Goal: Task Accomplishment & Management: Use online tool/utility

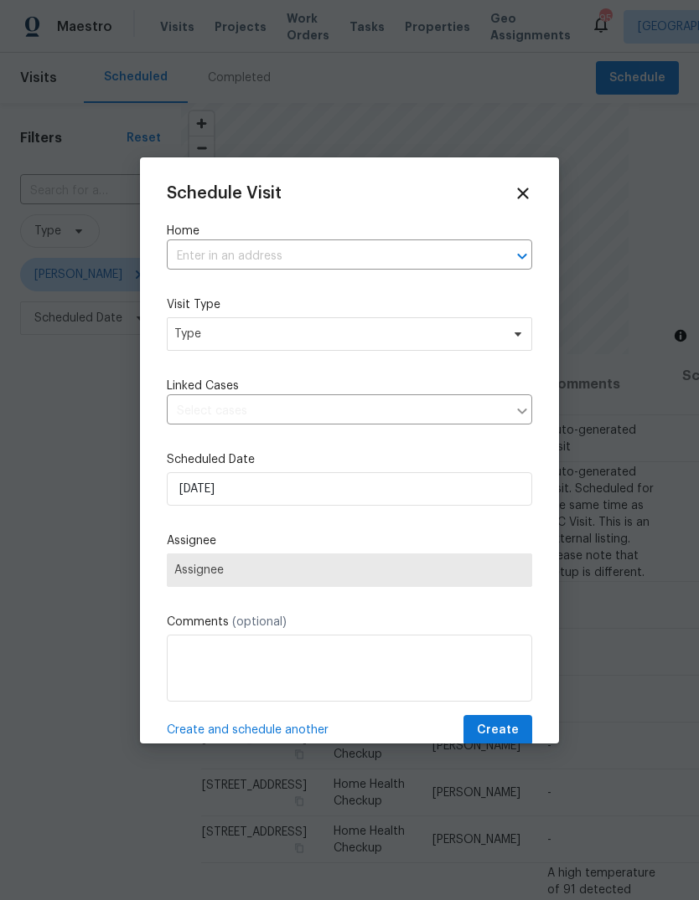
scroll to position [1191, 2]
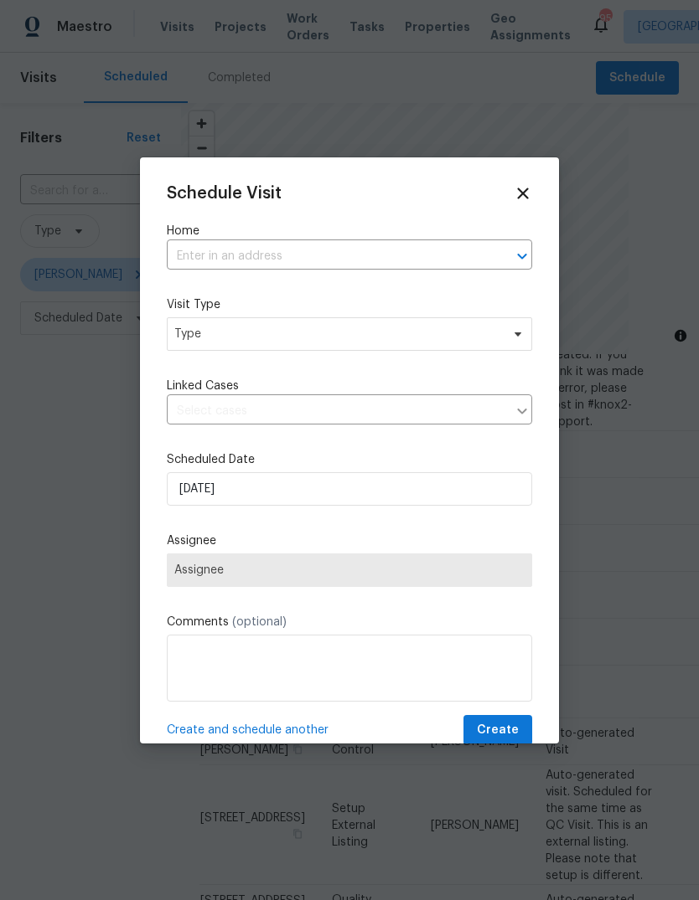
click at [416, 265] on input "text" at bounding box center [326, 257] width 318 height 26
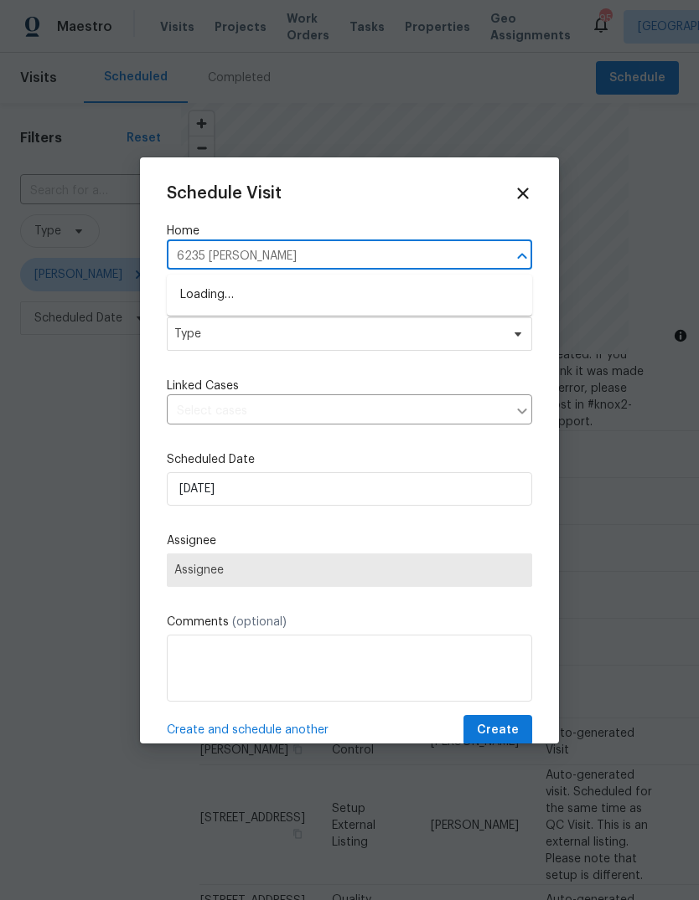
type input "6235 [PERSON_NAME]"
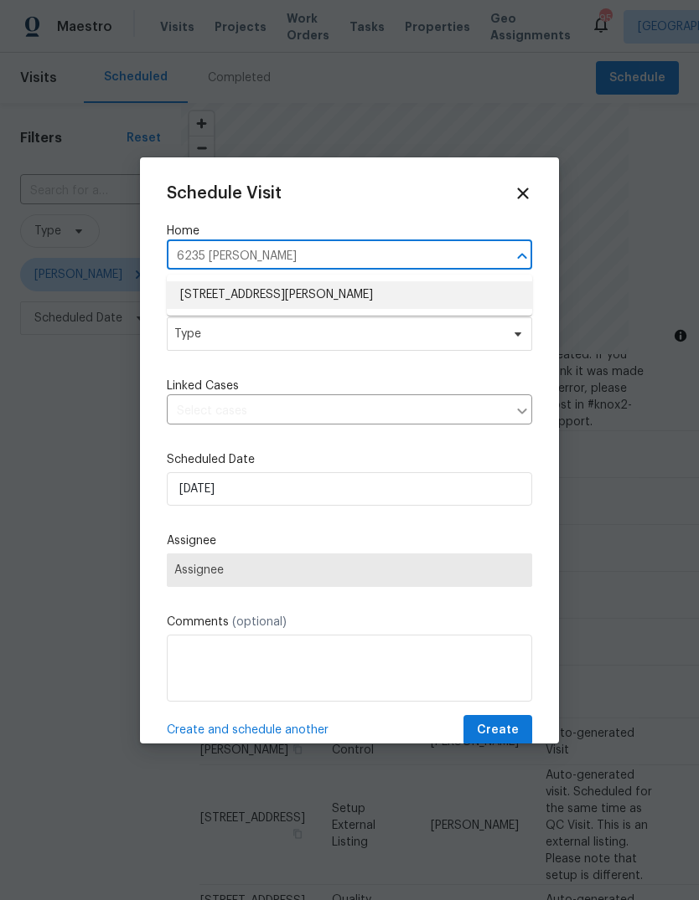
click at [227, 292] on li "[STREET_ADDRESS][PERSON_NAME]" at bounding box center [349, 295] width 365 height 28
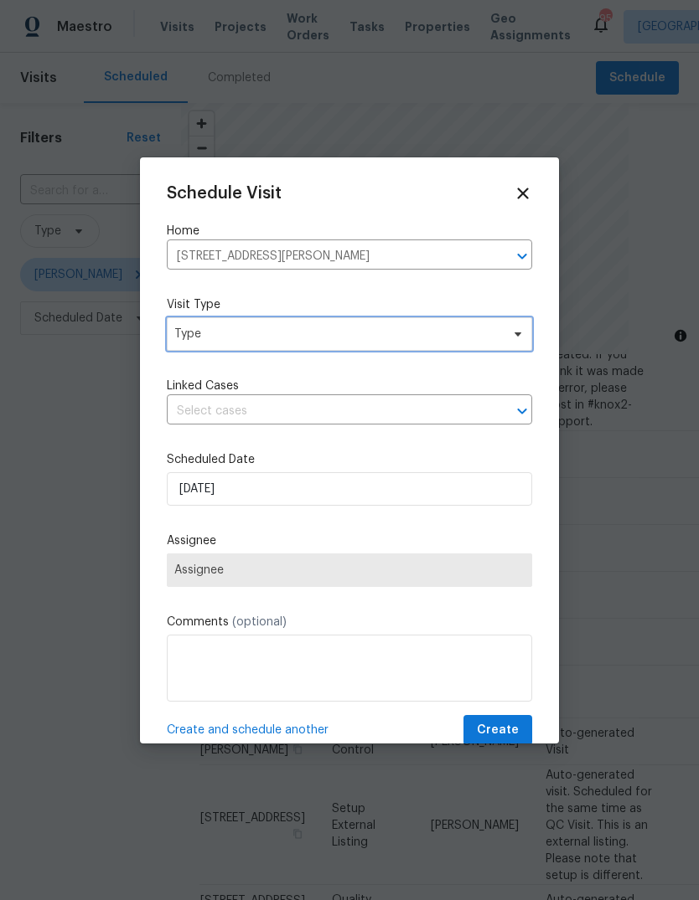
click at [211, 333] on span "Type" at bounding box center [337, 334] width 326 height 17
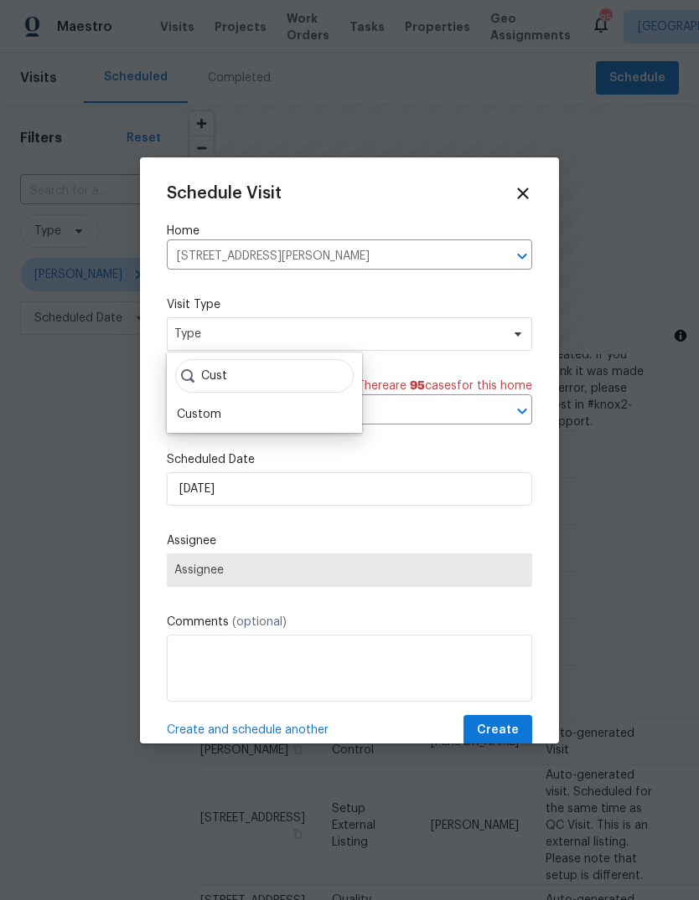
type input "Cust"
click at [189, 415] on div "Custom" at bounding box center [199, 414] width 44 height 17
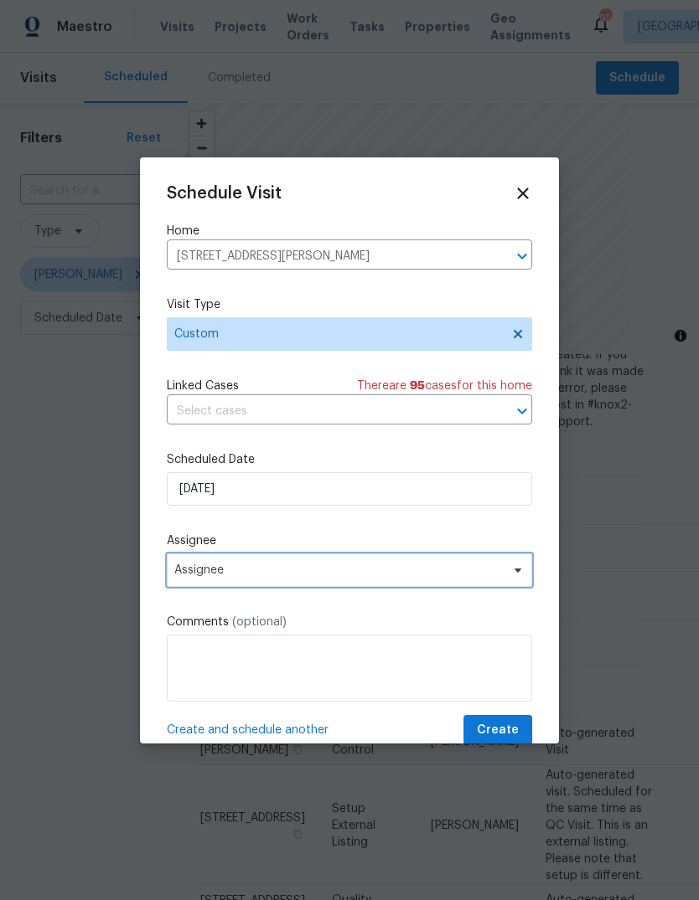
click at [212, 572] on span "Assignee" at bounding box center [338, 570] width 328 height 13
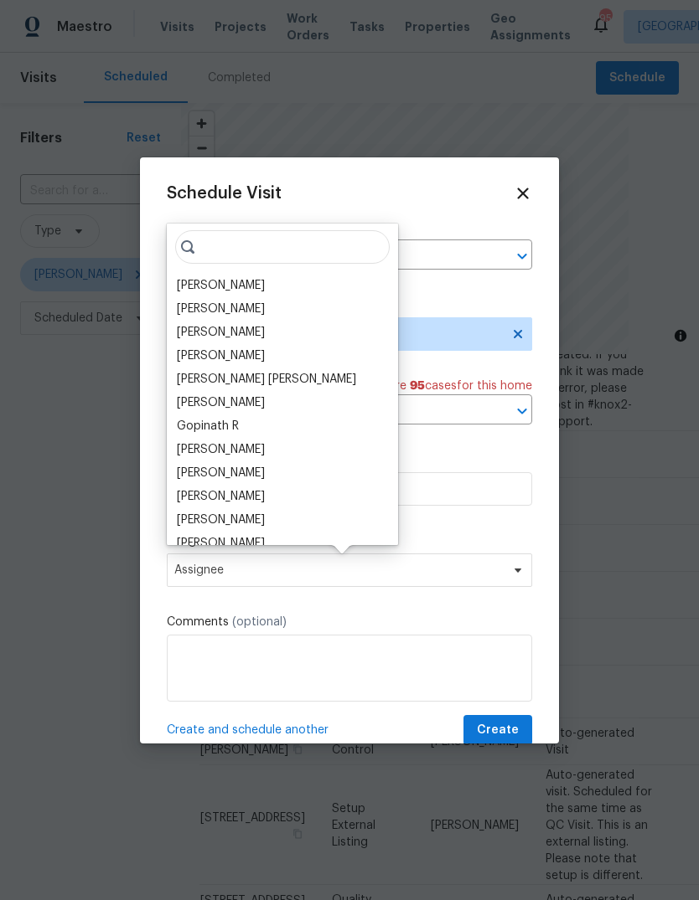
click at [210, 284] on div "[PERSON_NAME]" at bounding box center [221, 285] width 88 height 17
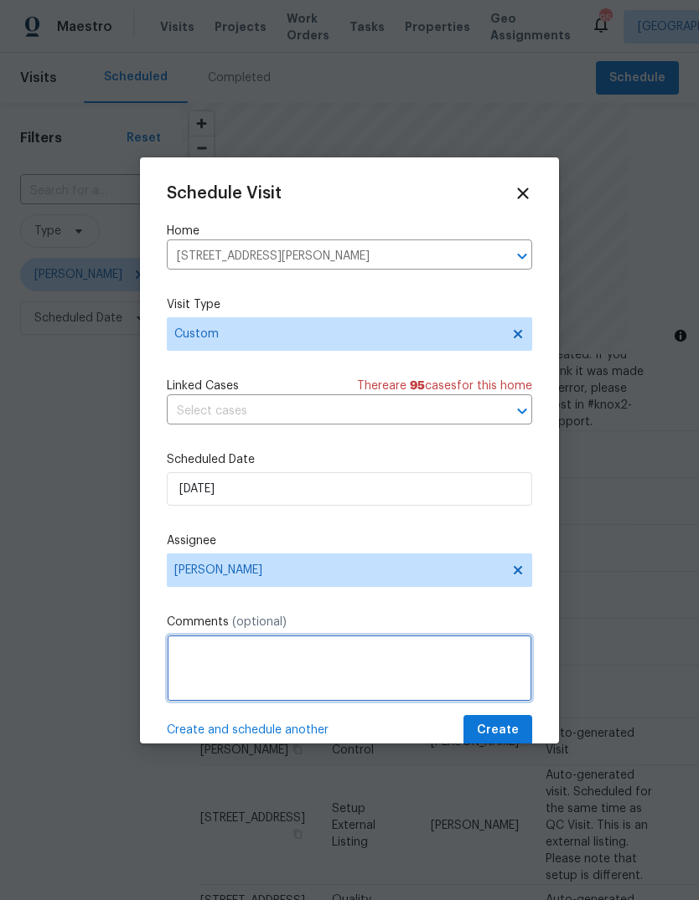
click at [467, 653] on textarea at bounding box center [349, 668] width 365 height 67
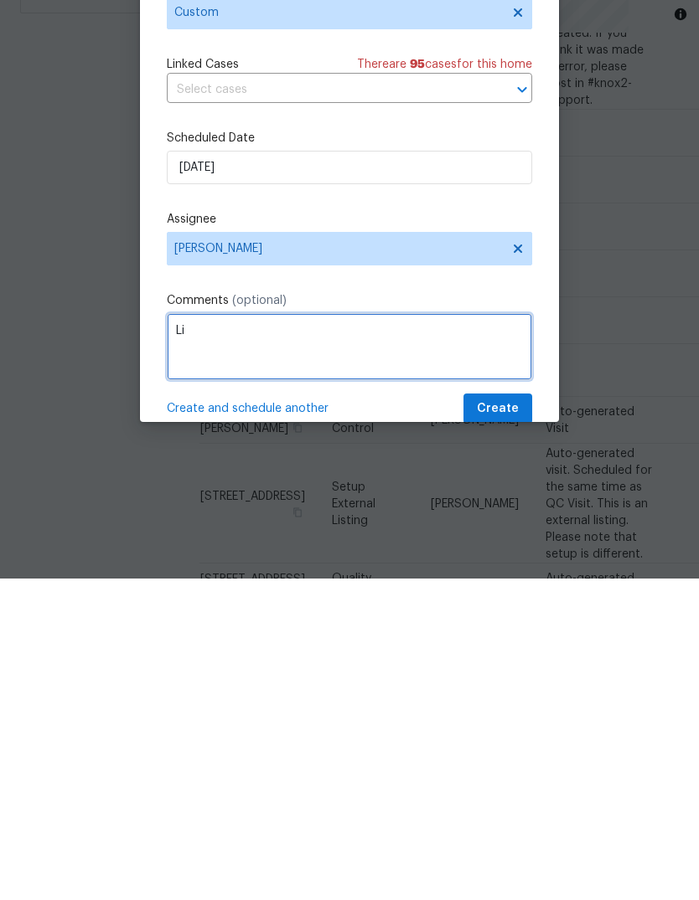
type textarea "L"
type textarea "Please take listing photos"
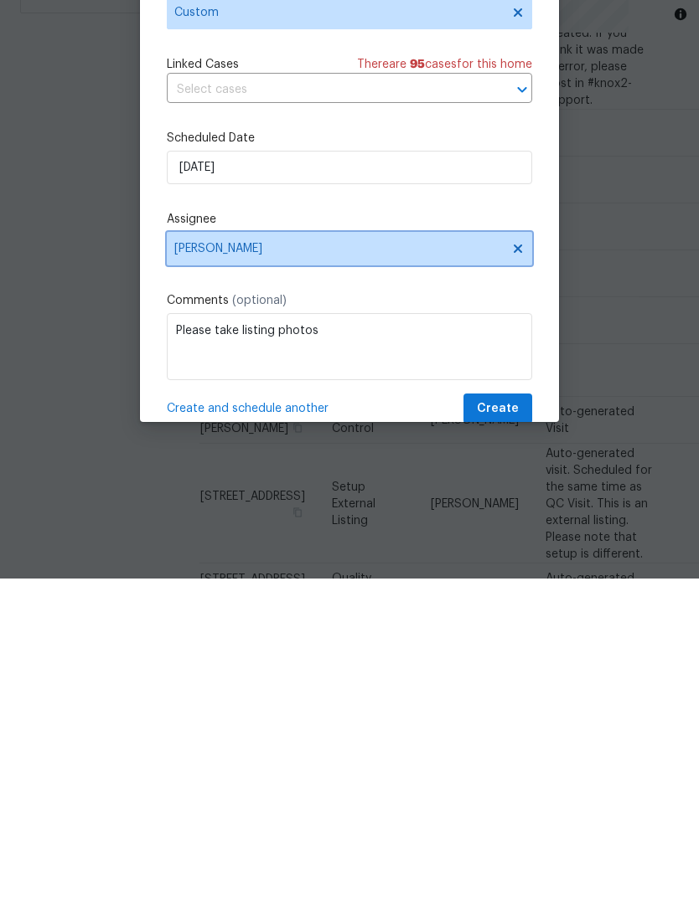
click at [521, 564] on icon at bounding box center [517, 570] width 13 height 13
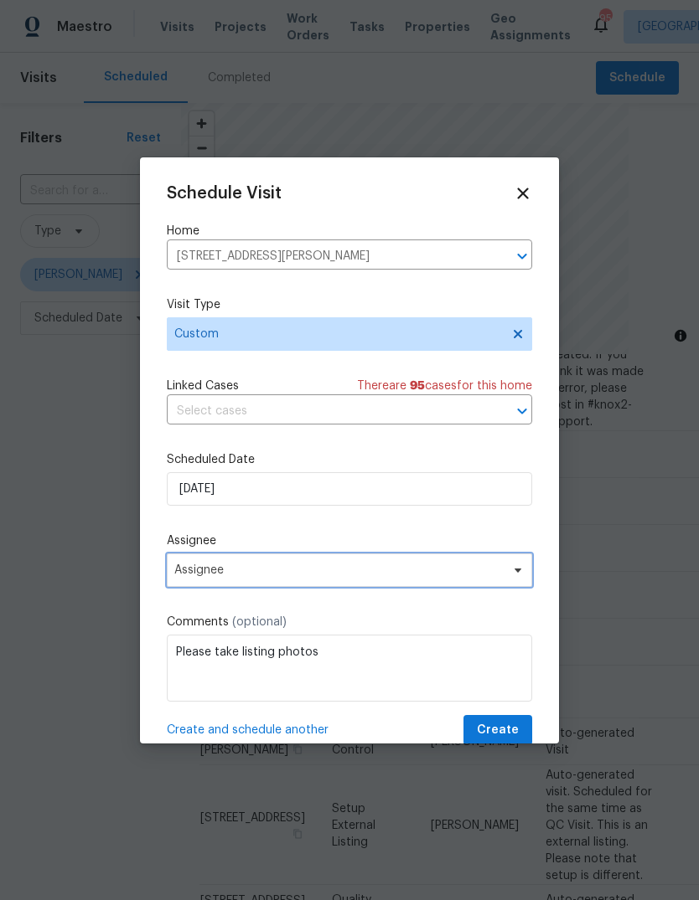
click at [453, 570] on span "Assignee" at bounding box center [338, 570] width 328 height 13
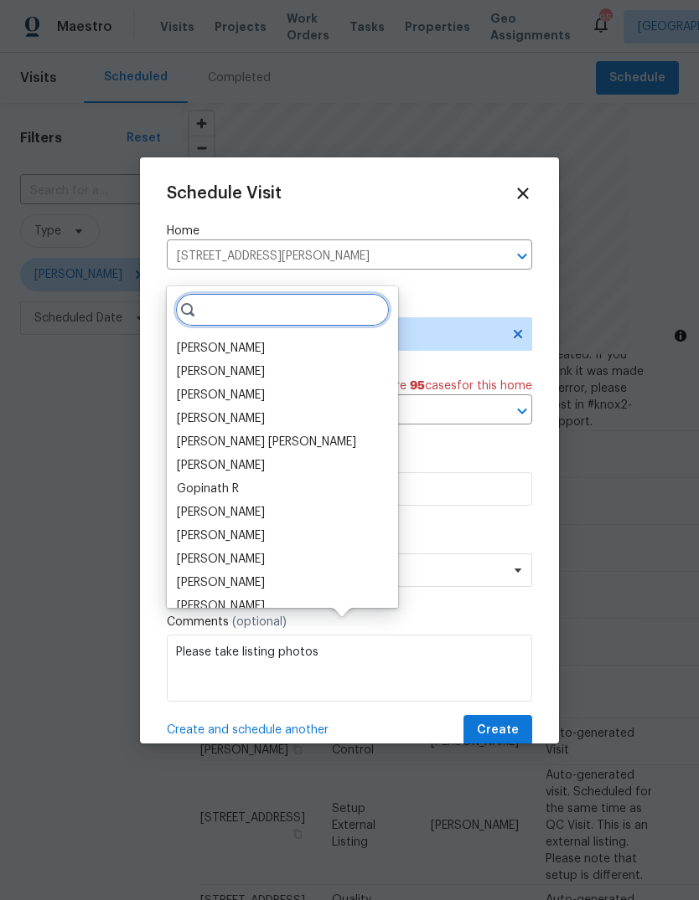
click at [303, 293] on input "search" at bounding box center [282, 310] width 214 height 34
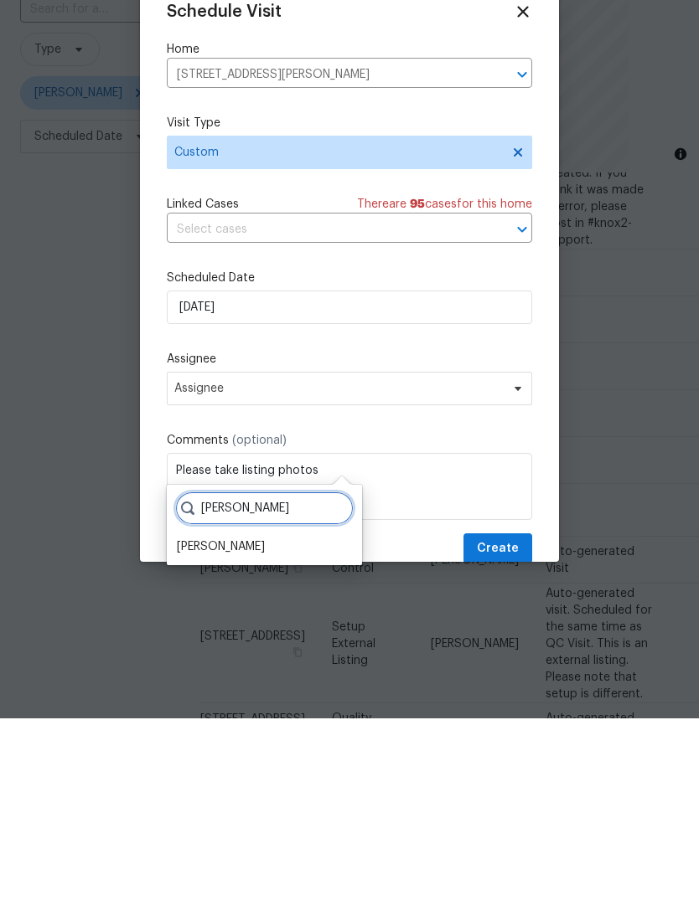
type input "[PERSON_NAME]"
click at [203, 720] on div "[PERSON_NAME]" at bounding box center [221, 728] width 88 height 17
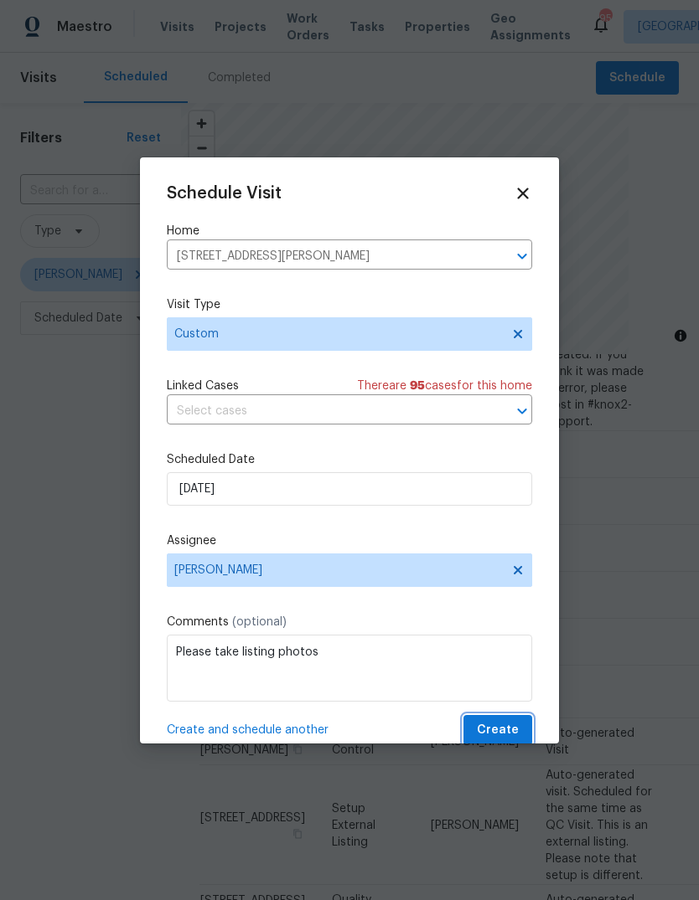
click at [521, 725] on button "Create" at bounding box center [497, 730] width 69 height 31
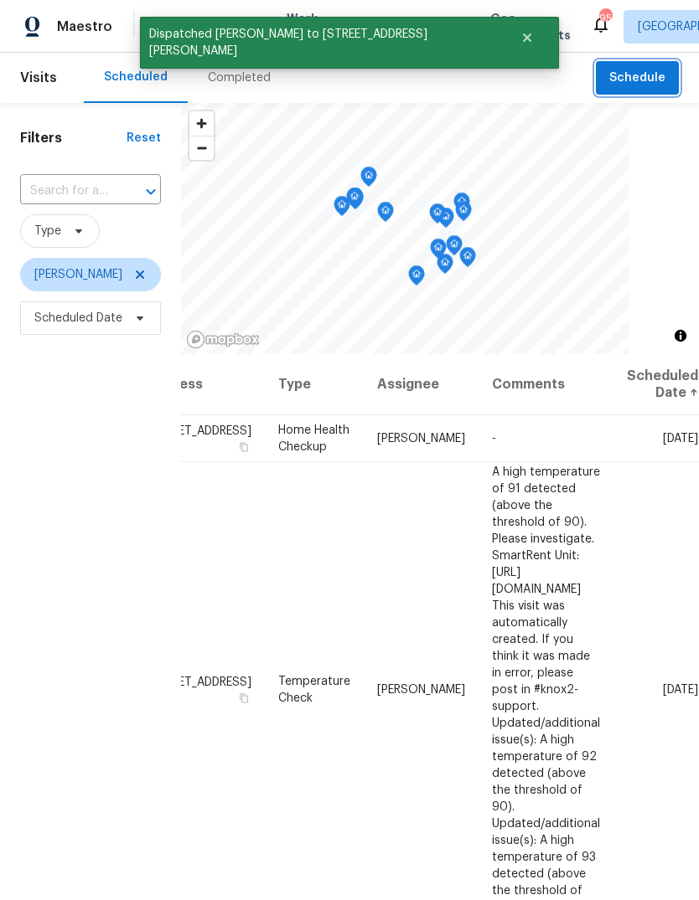
scroll to position [0, 144]
